Goal: Use online tool/utility: Utilize a website feature to perform a specific function

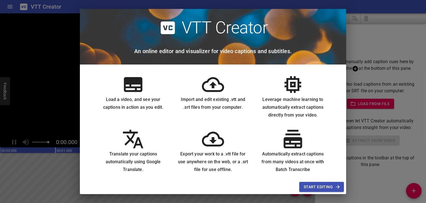
click at [327, 185] on span "Start Editing" at bounding box center [322, 186] width 36 height 7
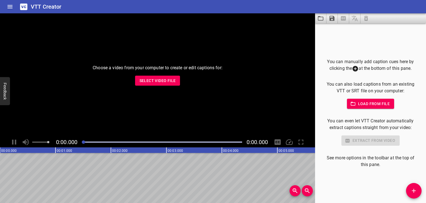
click at [162, 78] on span "Select Video File" at bounding box center [158, 80] width 36 height 7
click at [359, 104] on span "Load from file" at bounding box center [371, 103] width 39 height 7
click at [365, 162] on p "See more options in the toolbar at the top of this pane." at bounding box center [370, 160] width 93 height 13
click at [412, 188] on icon "Add Cue" at bounding box center [414, 190] width 7 height 7
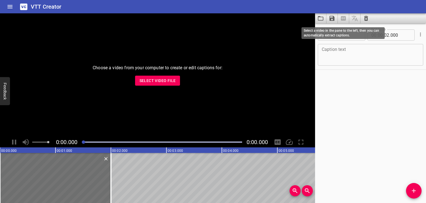
click at [346, 21] on span at bounding box center [343, 18] width 11 height 10
click at [366, 19] on icon "Clear captions" at bounding box center [366, 18] width 7 height 7
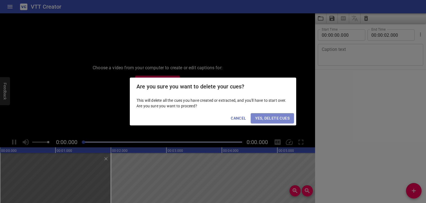
click at [270, 119] on span "Yes, Delete Cues" at bounding box center [272, 118] width 34 height 7
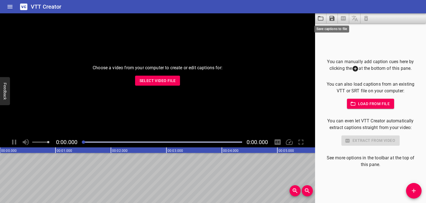
click at [329, 18] on icon "Save captions to file" at bounding box center [332, 18] width 7 height 7
click at [322, 33] on div at bounding box center [213, 101] width 426 height 203
click at [320, 20] on icon "Load captions from file" at bounding box center [321, 18] width 6 height 4
